Goal: Information Seeking & Learning: Learn about a topic

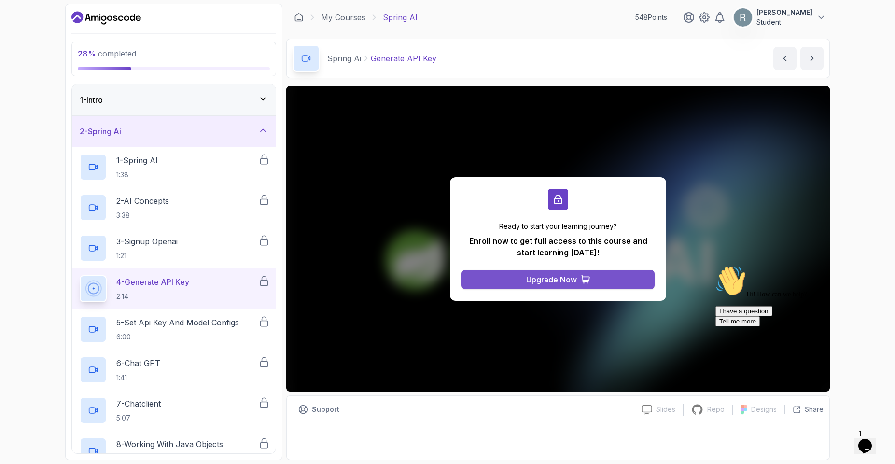
click at [520, 275] on button "Upgrade Now" at bounding box center [557, 279] width 193 height 19
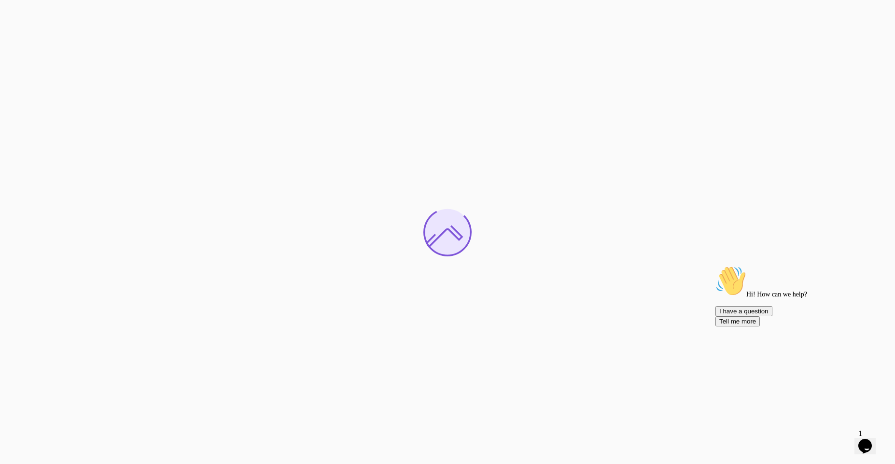
click at [520, 275] on div at bounding box center [447, 232] width 895 height 464
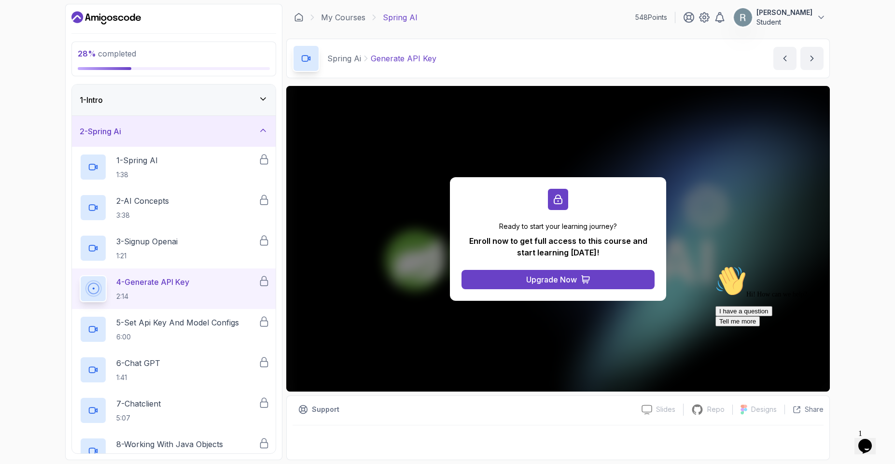
click at [520, 275] on button "Upgrade Now" at bounding box center [557, 279] width 193 height 19
click at [97, 12] on icon "Dashboard" at bounding box center [105, 17] width 69 height 15
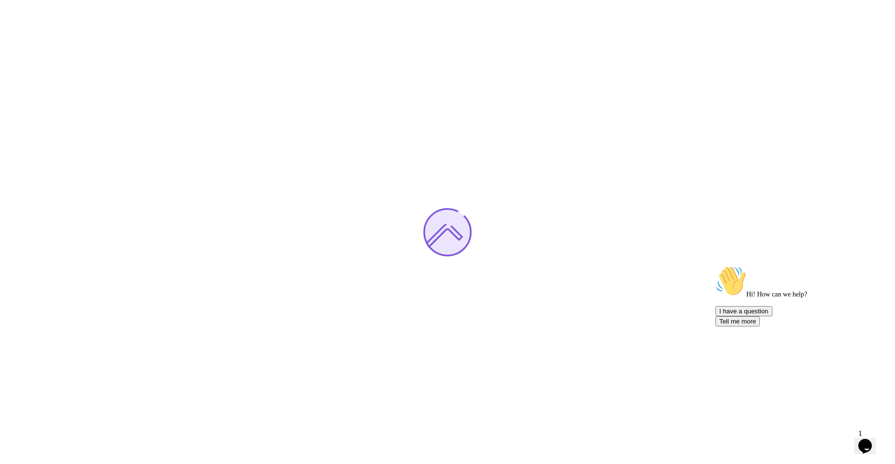
click at [97, 17] on div at bounding box center [447, 232] width 895 height 464
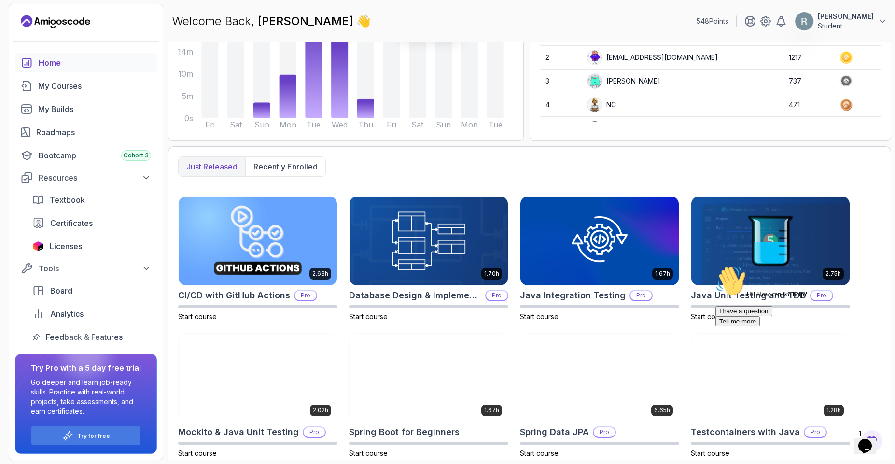
scroll to position [163, 0]
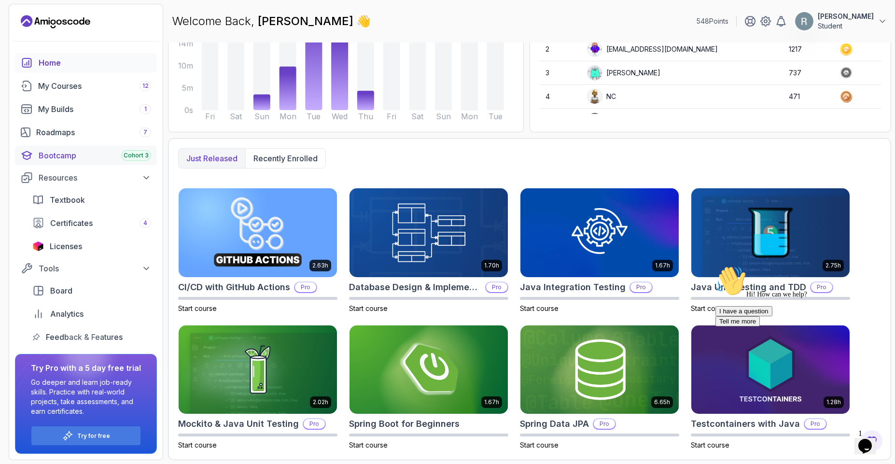
click at [83, 153] on div "Bootcamp Cohort 3" at bounding box center [95, 156] width 112 height 12
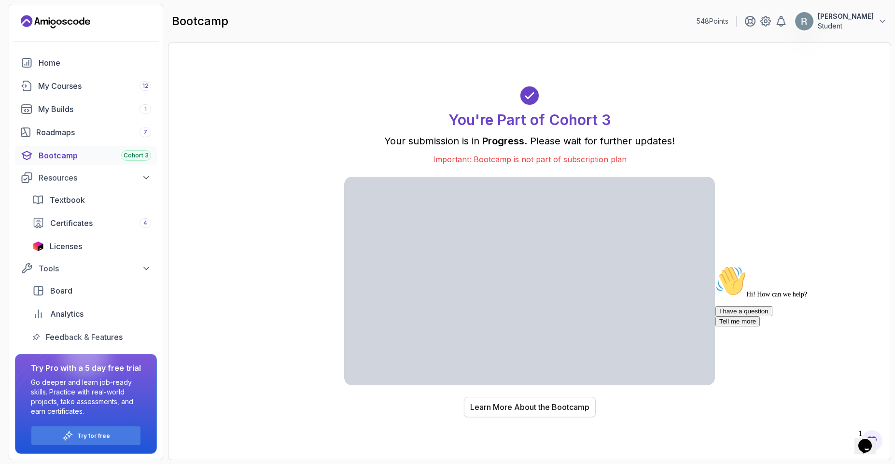
click at [506, 408] on div "Learn More About the Bootcamp" at bounding box center [529, 407] width 119 height 12
